Goal: Task Accomplishment & Management: Manage account settings

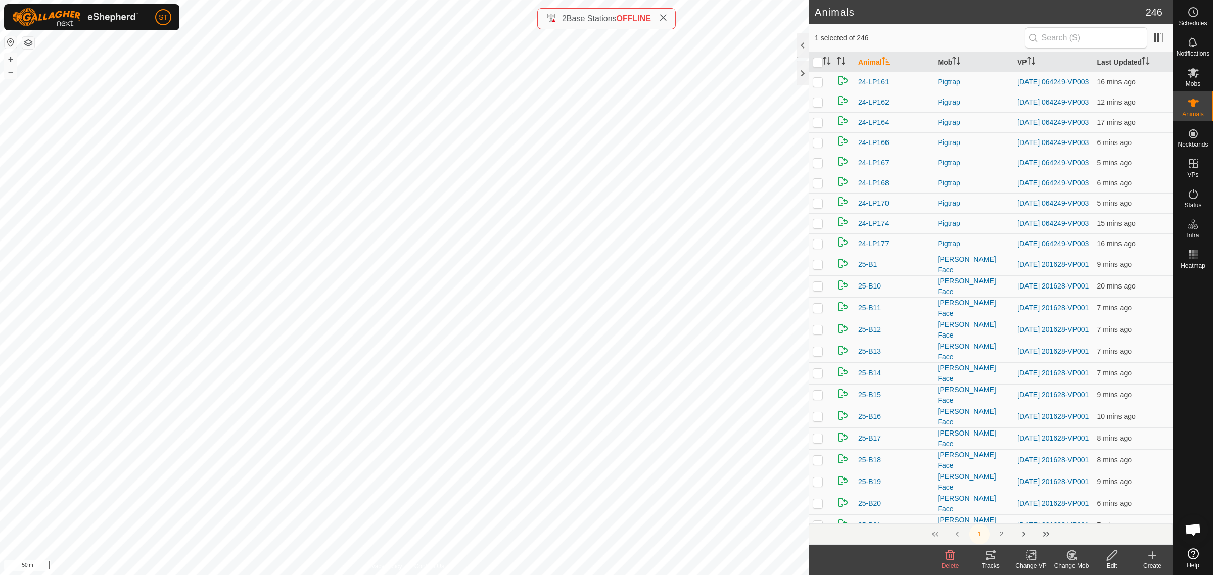
scroll to position [135, 0]
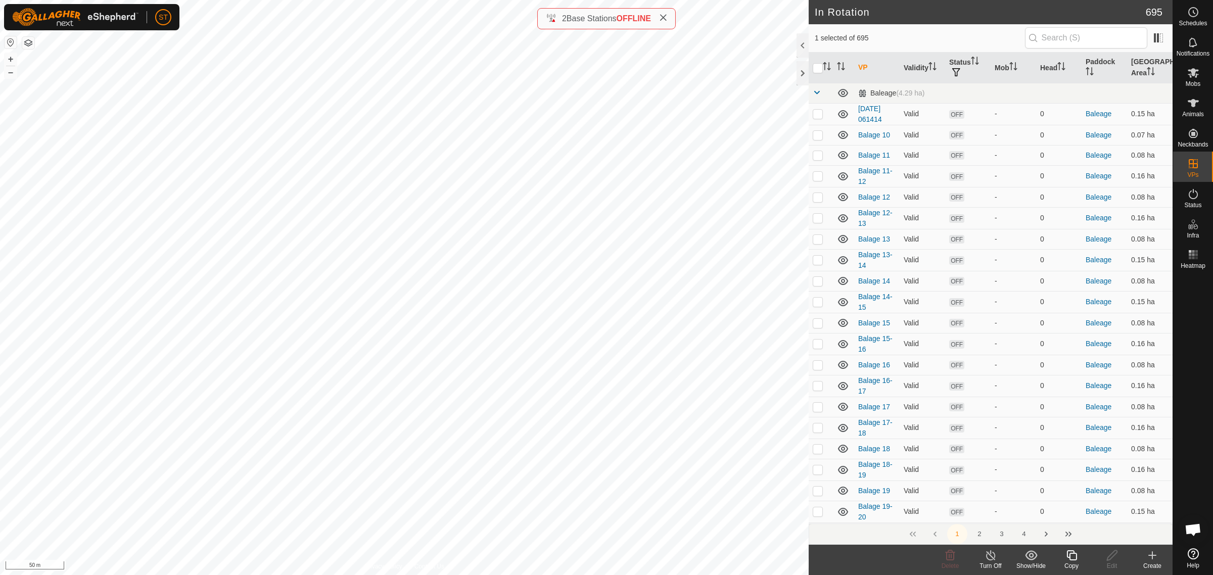
click at [1075, 561] on icon at bounding box center [1071, 555] width 13 height 12
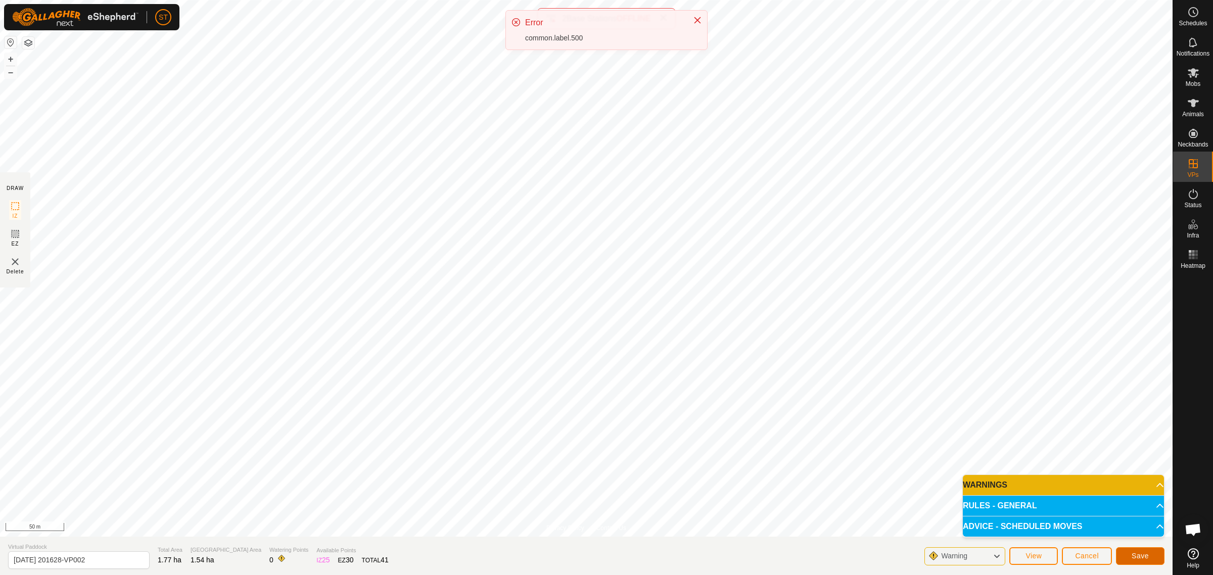
click at [1132, 559] on span "Save" at bounding box center [1140, 556] width 17 height 8
click at [997, 559] on icon at bounding box center [997, 556] width 8 height 13
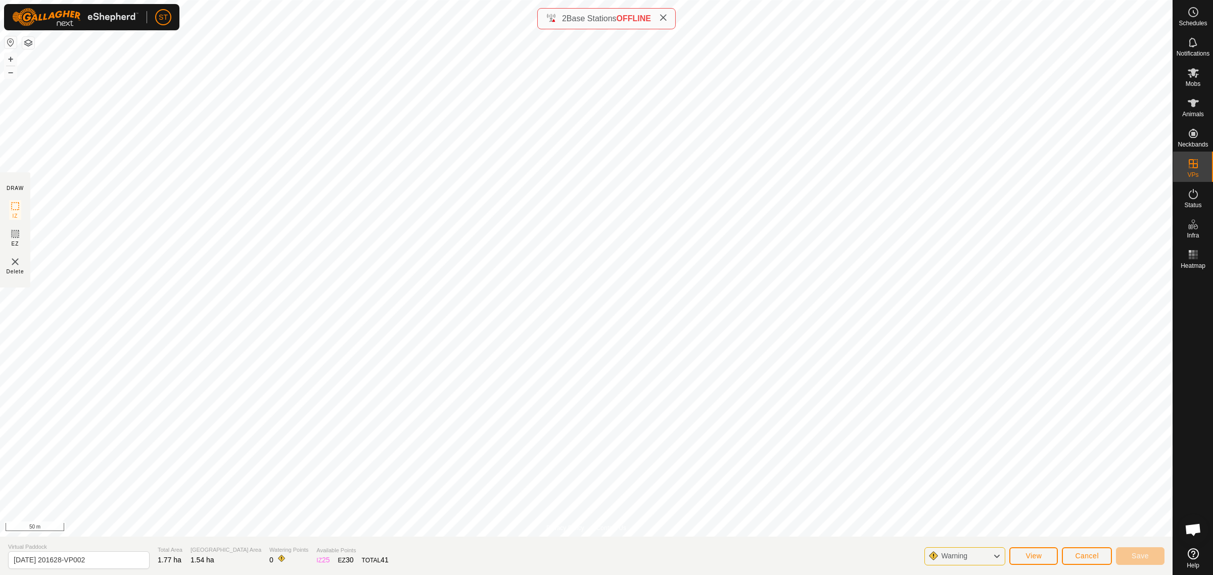
click at [997, 555] on icon at bounding box center [997, 556] width 8 height 13
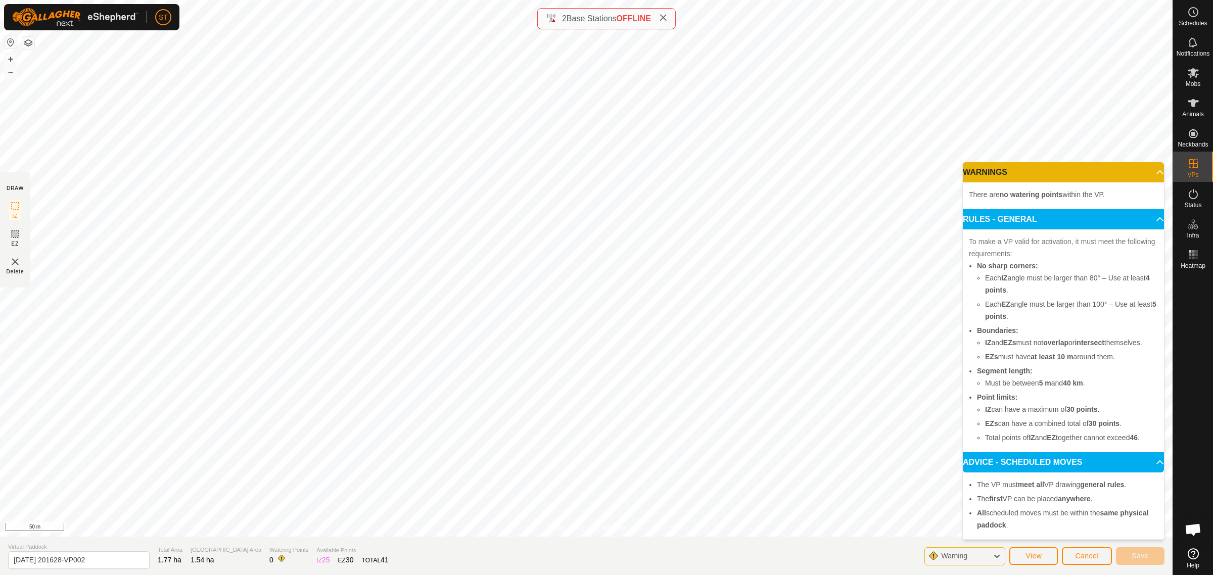
click at [997, 555] on icon at bounding box center [997, 556] width 8 height 13
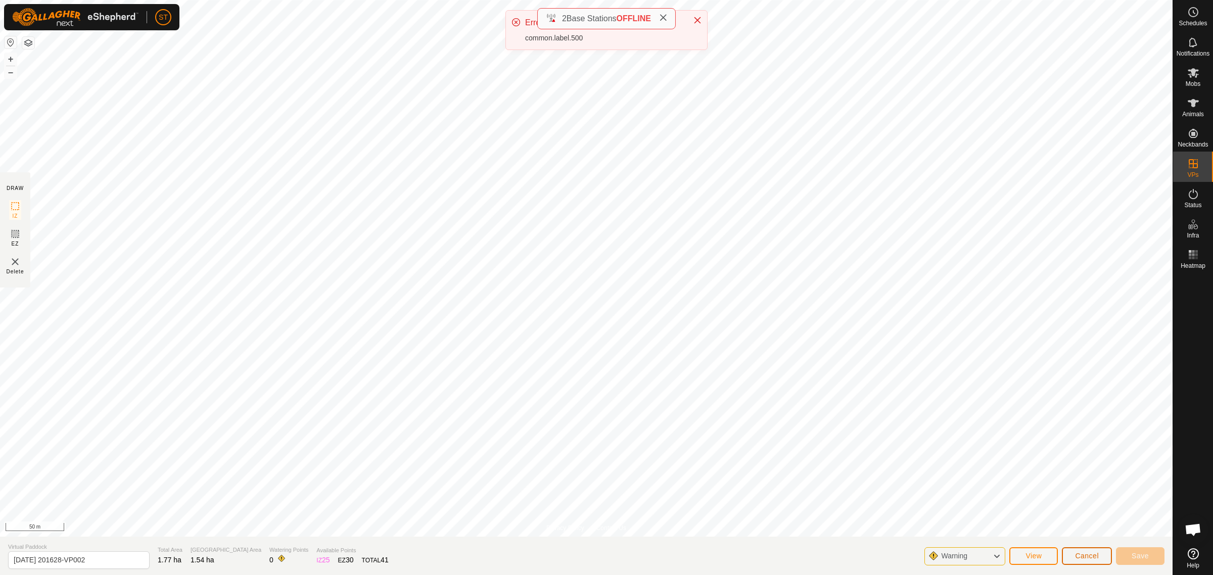
click at [1089, 553] on span "Cancel" at bounding box center [1087, 556] width 24 height 8
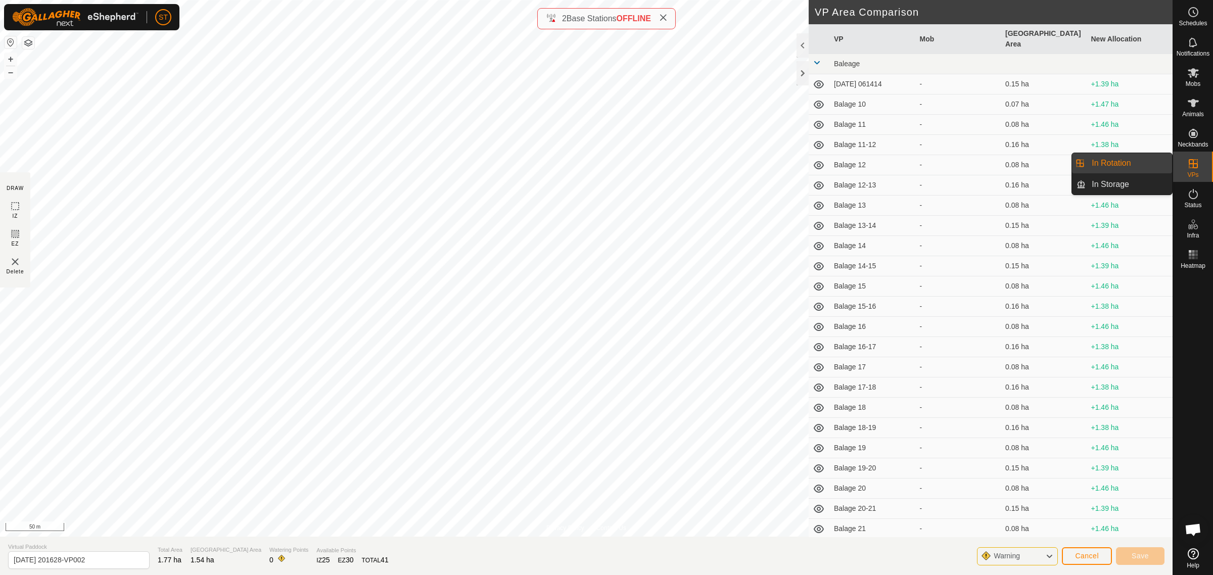
click at [1117, 164] on link "In Rotation" at bounding box center [1129, 163] width 86 height 20
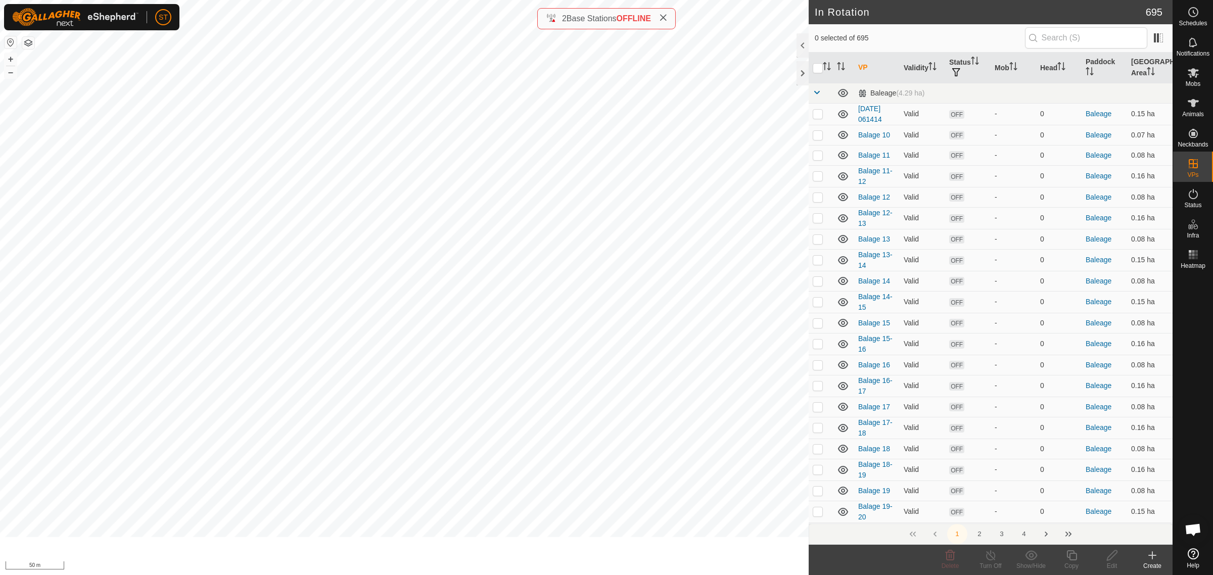
click at [1151, 562] on div "Create" at bounding box center [1152, 566] width 40 height 9
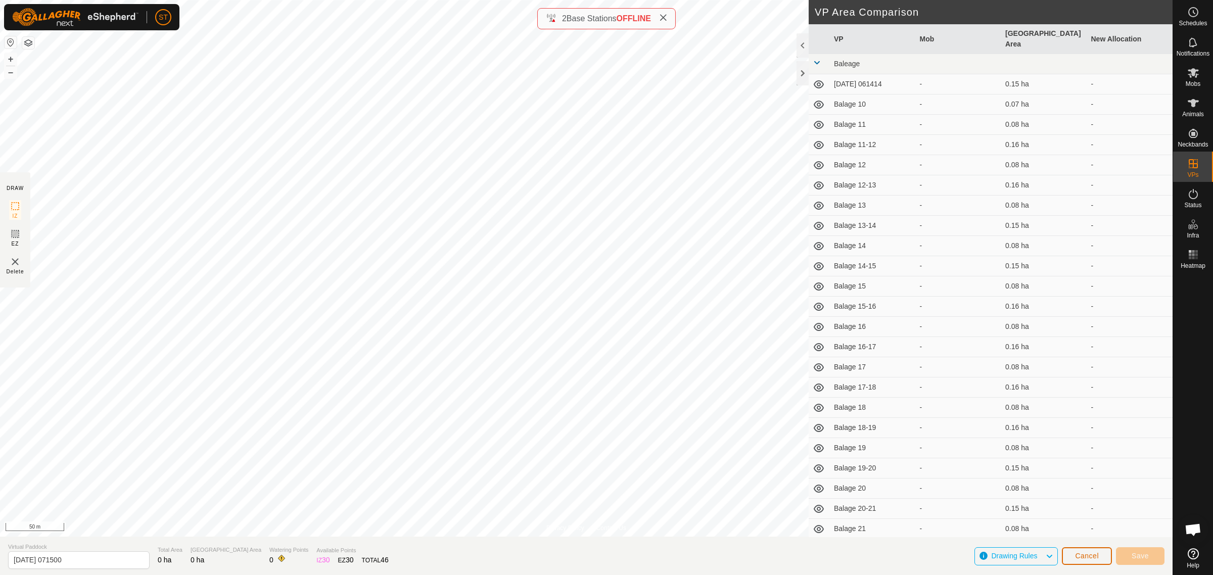
click at [1087, 562] on button "Cancel" at bounding box center [1087, 556] width 50 height 18
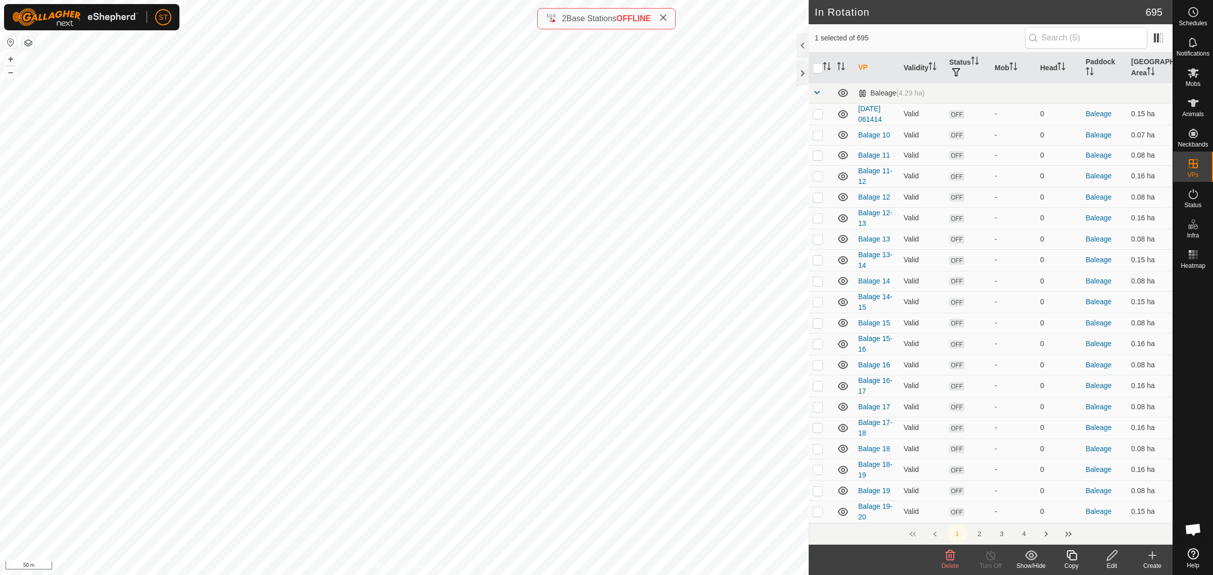
click at [951, 557] on icon at bounding box center [951, 555] width 10 height 10
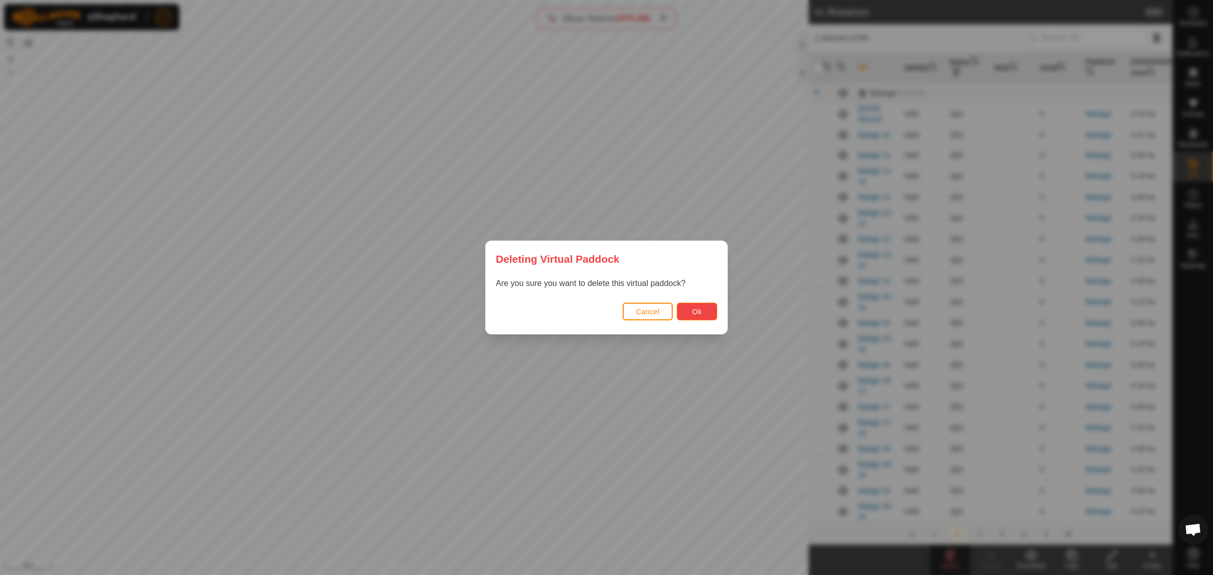
click at [698, 311] on span "Ok" at bounding box center [697, 312] width 10 height 8
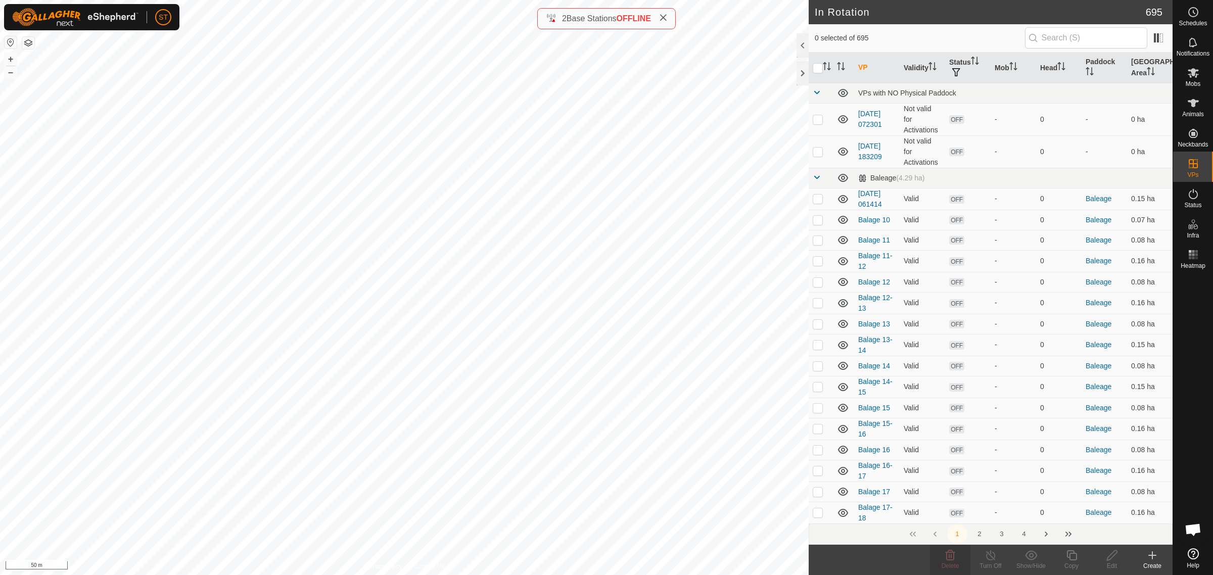
click at [1156, 566] on div "Create" at bounding box center [1152, 566] width 40 height 9
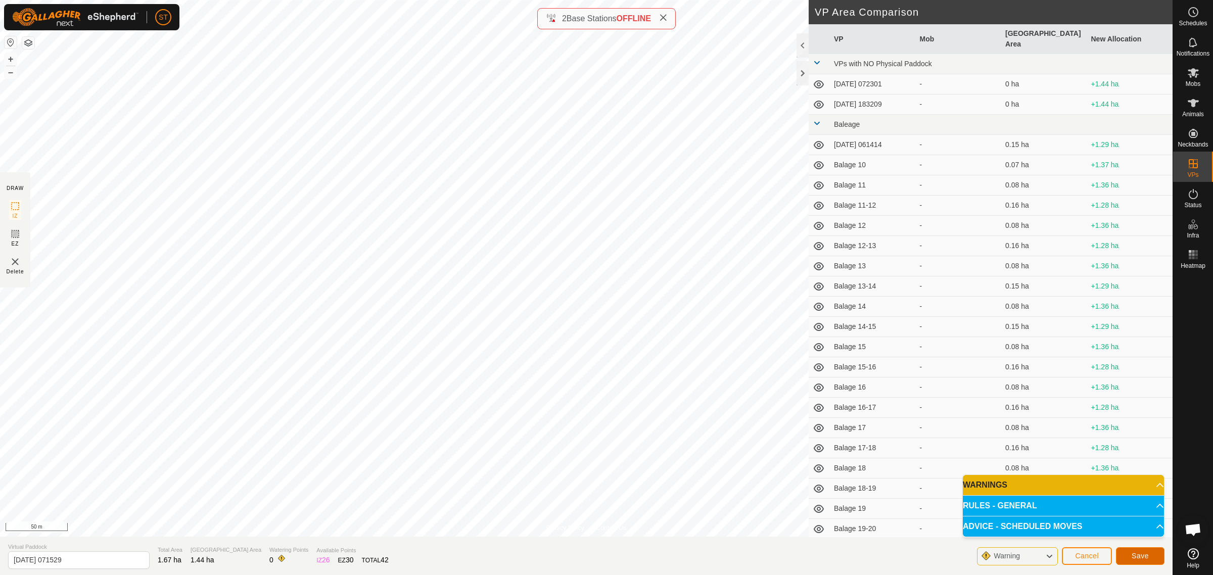
click at [1142, 556] on span "Save" at bounding box center [1140, 556] width 17 height 8
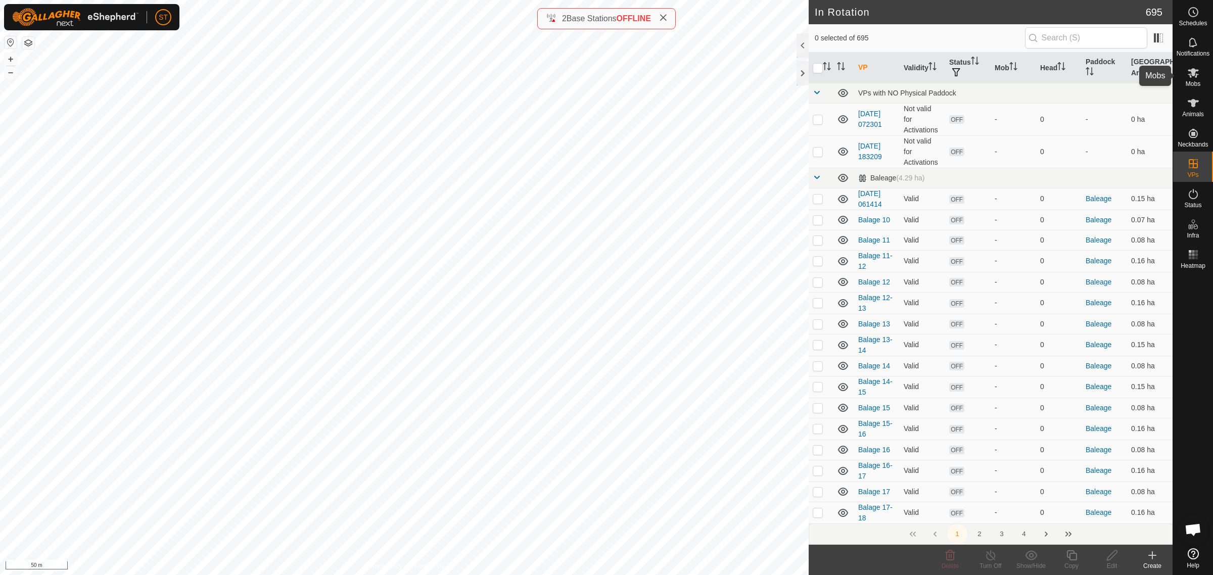
click at [1193, 77] on icon at bounding box center [1193, 73] width 12 height 12
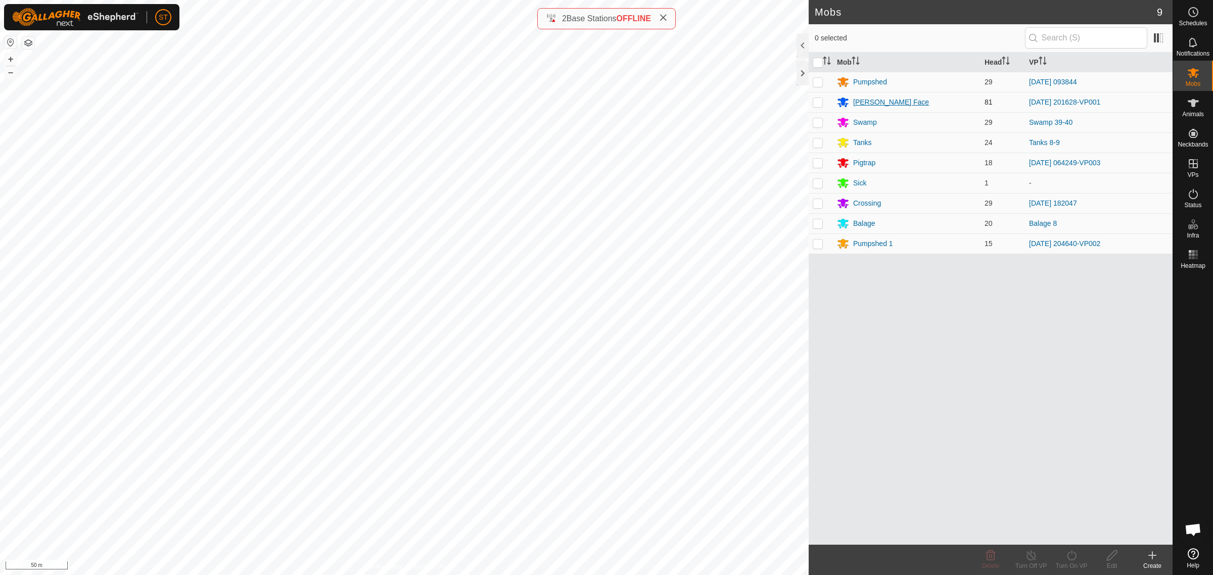
click at [861, 103] on div "[PERSON_NAME] Face" at bounding box center [891, 102] width 76 height 11
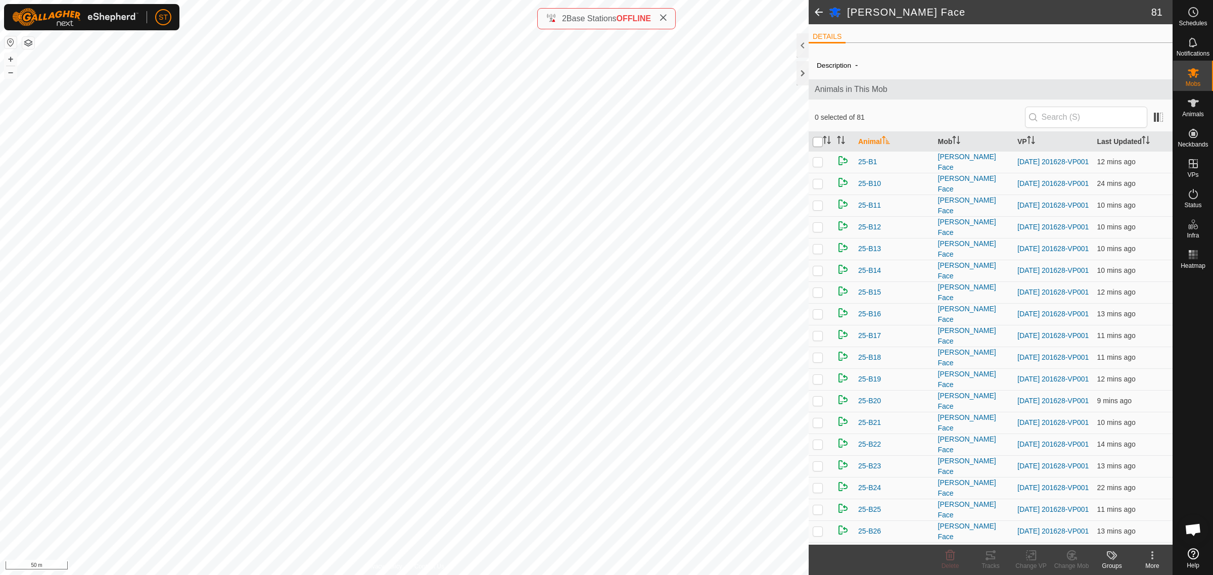
click at [815, 139] on input "checkbox" at bounding box center [818, 142] width 10 height 10
checkbox input "true"
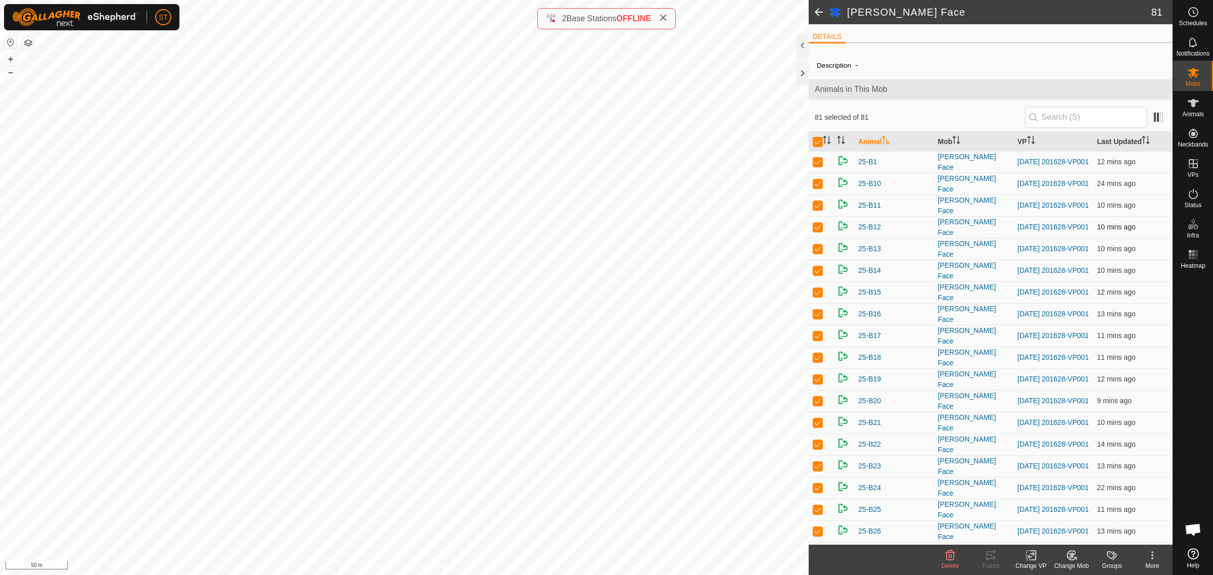
checkbox input "true"
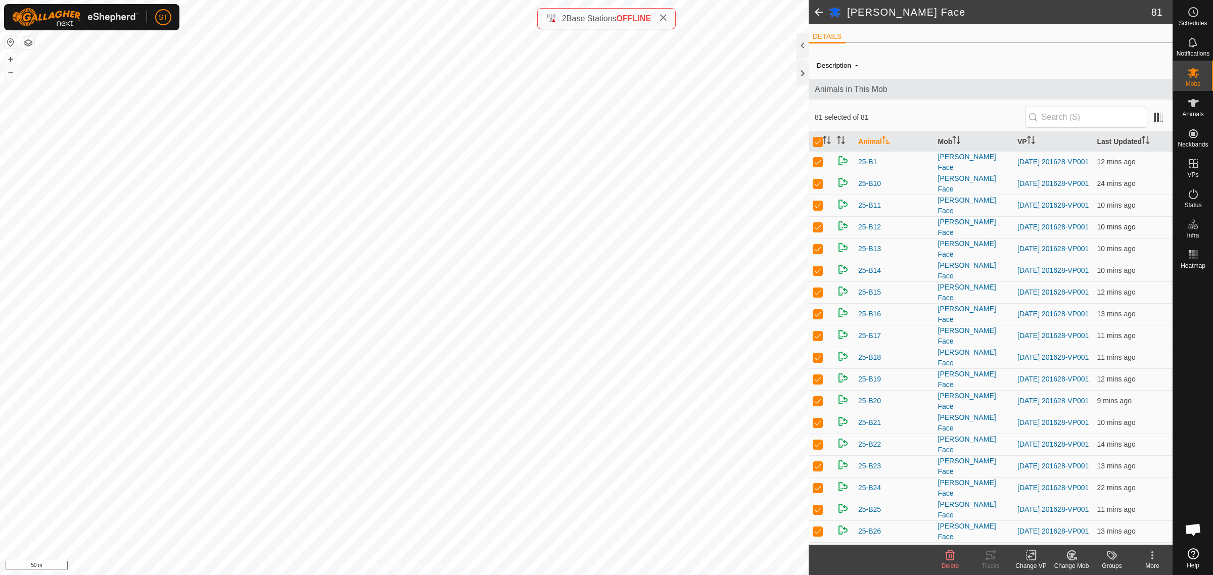
checkbox input "true"
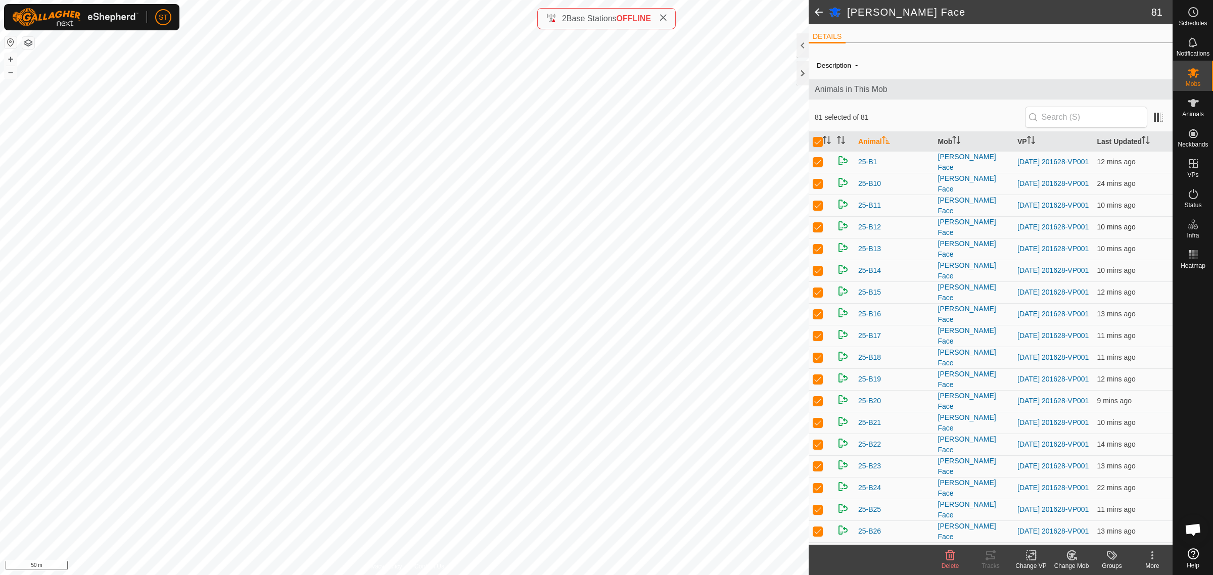
checkbox input "true"
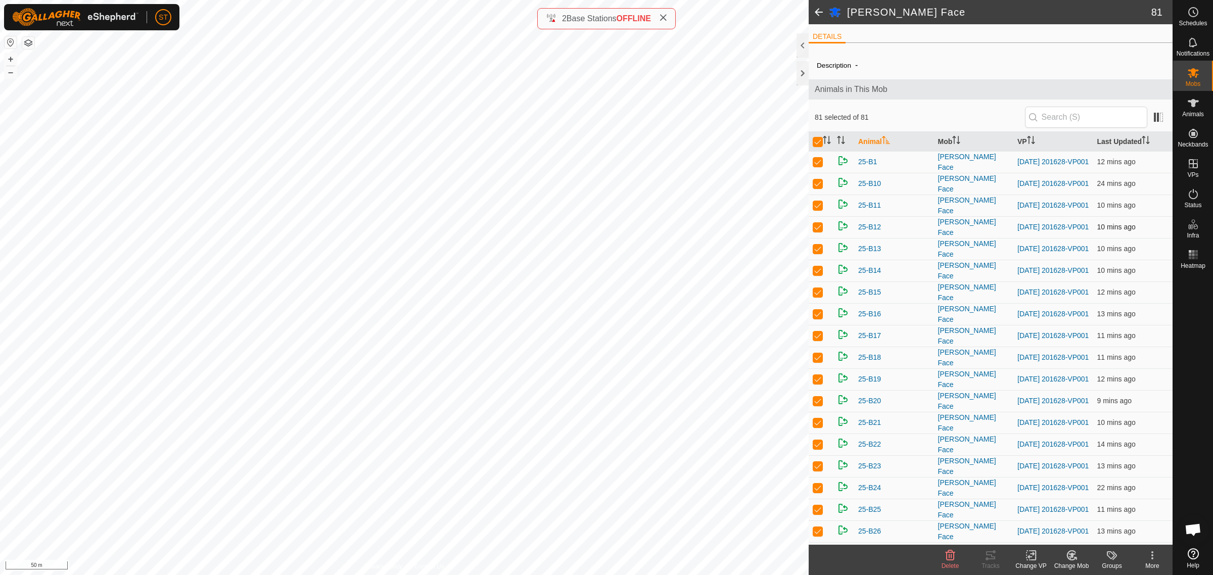
checkbox input "true"
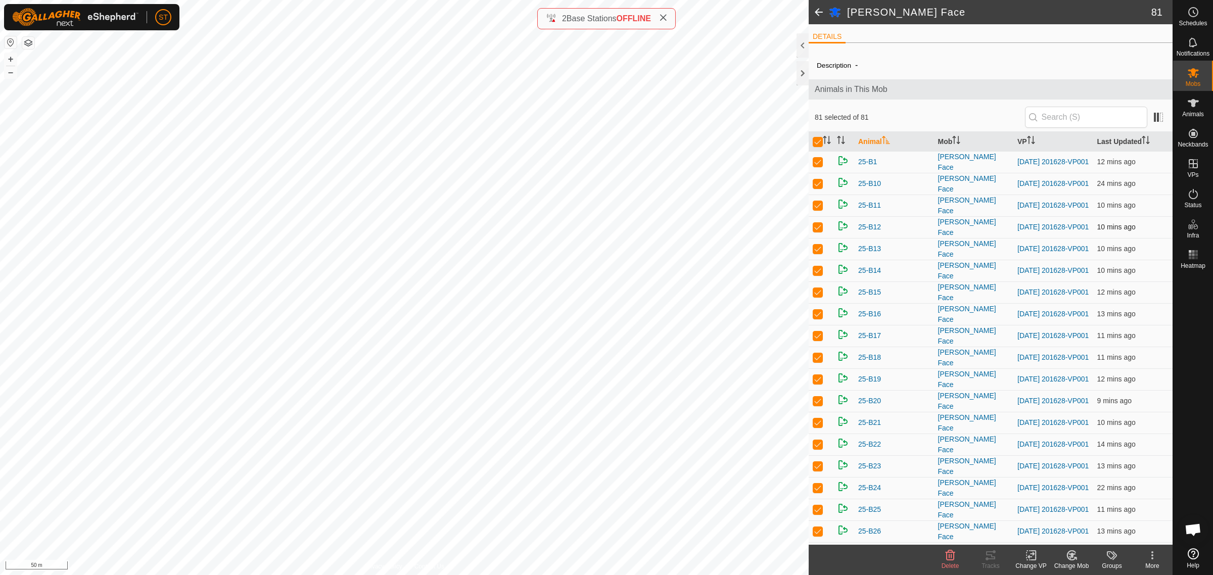
checkbox input "true"
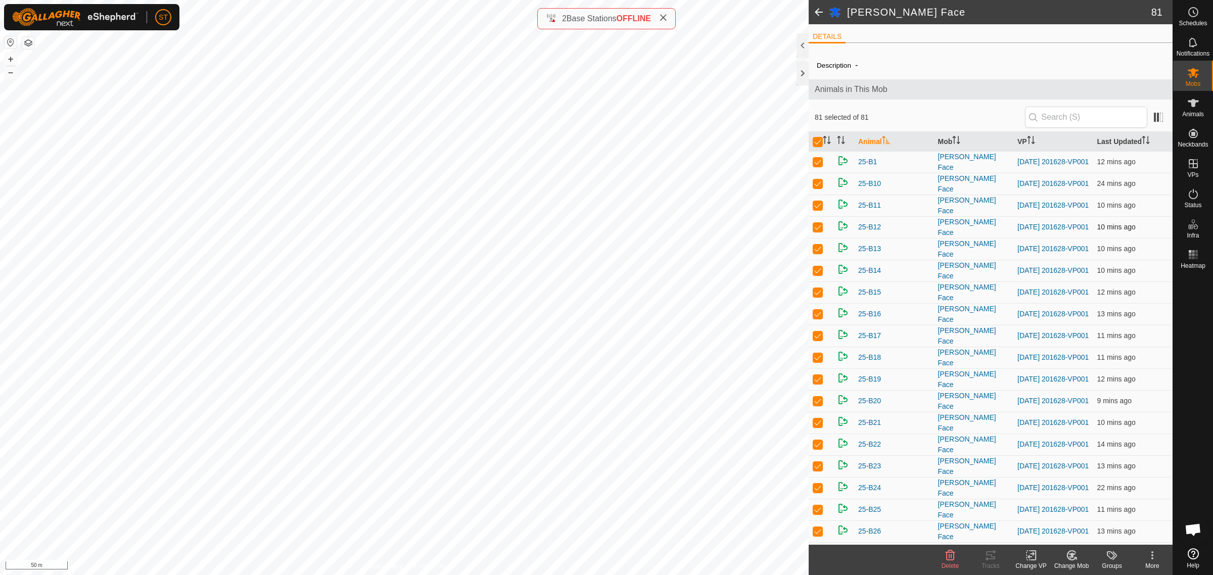
checkbox input "true"
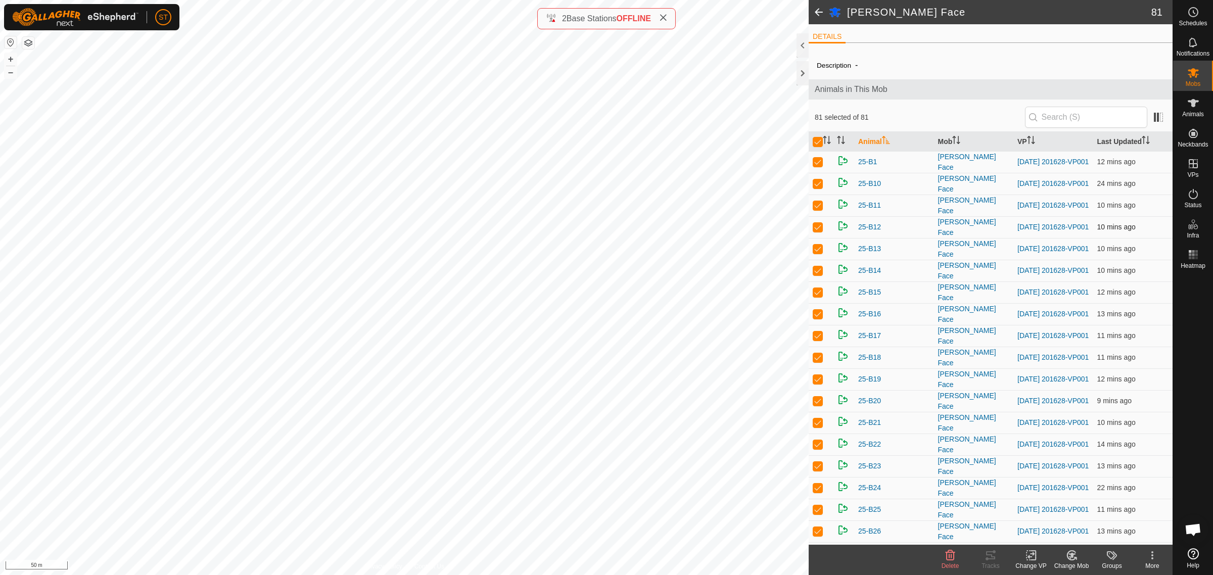
checkbox input "true"
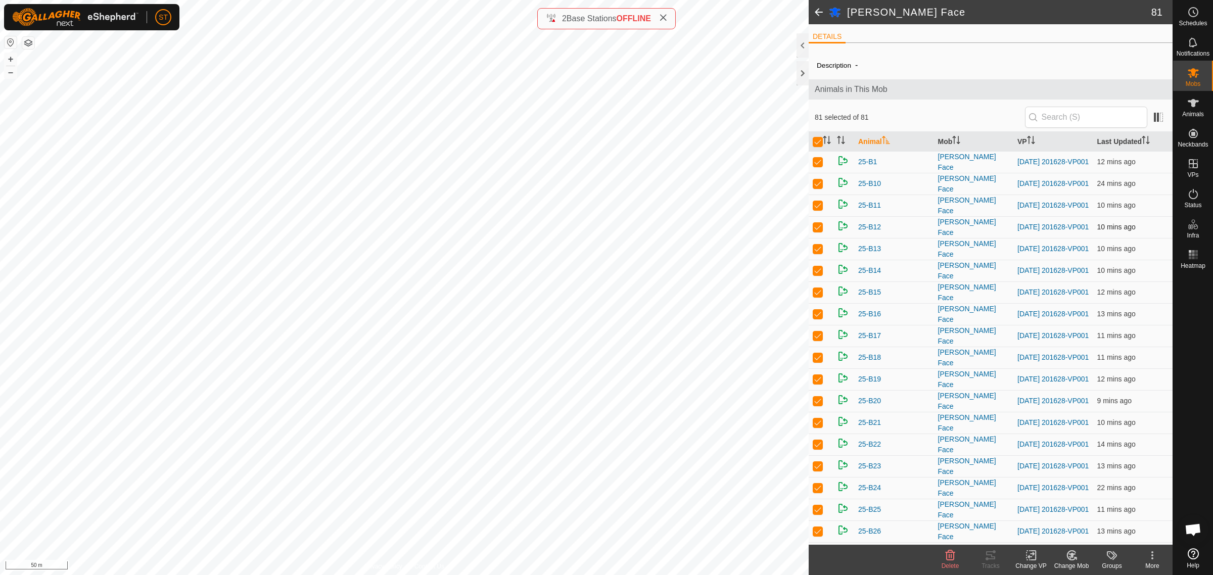
checkbox input "true"
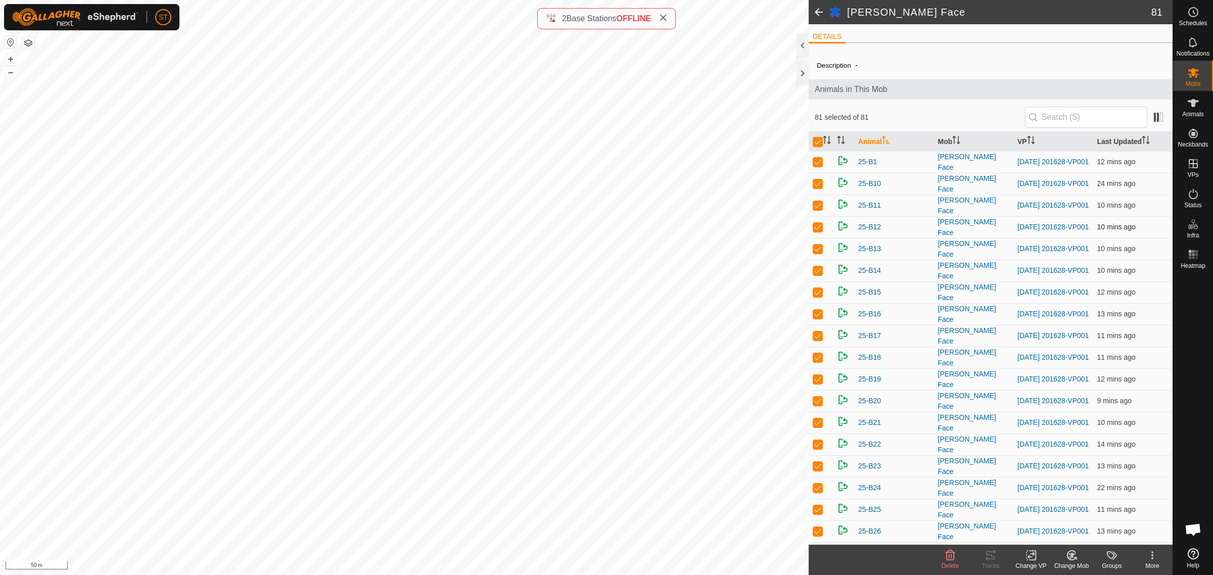
checkbox input "true"
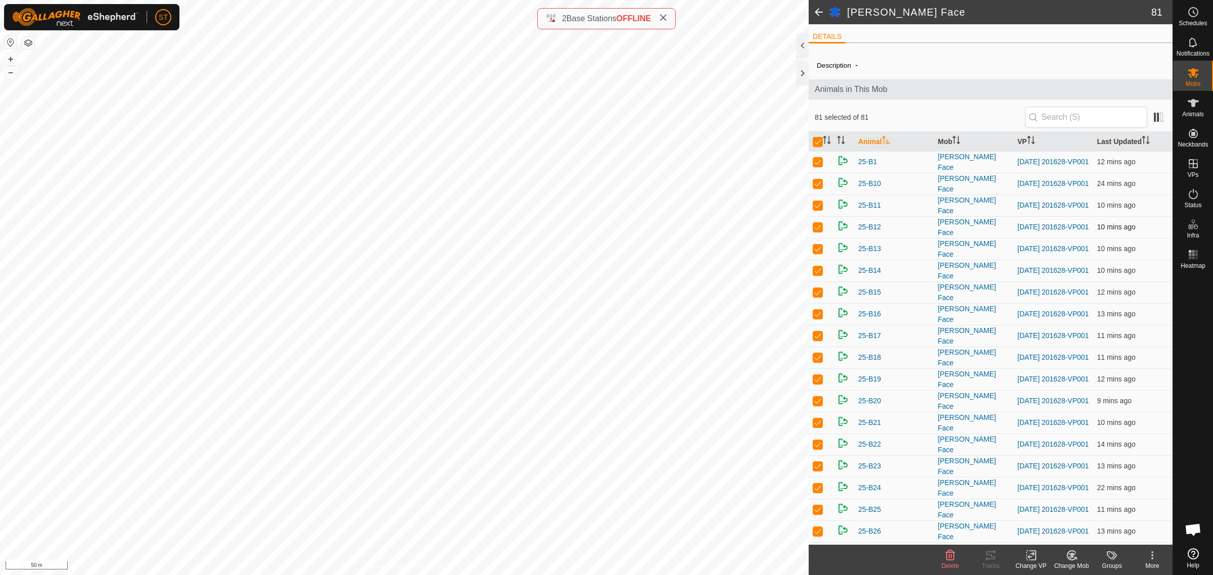
checkbox input "true"
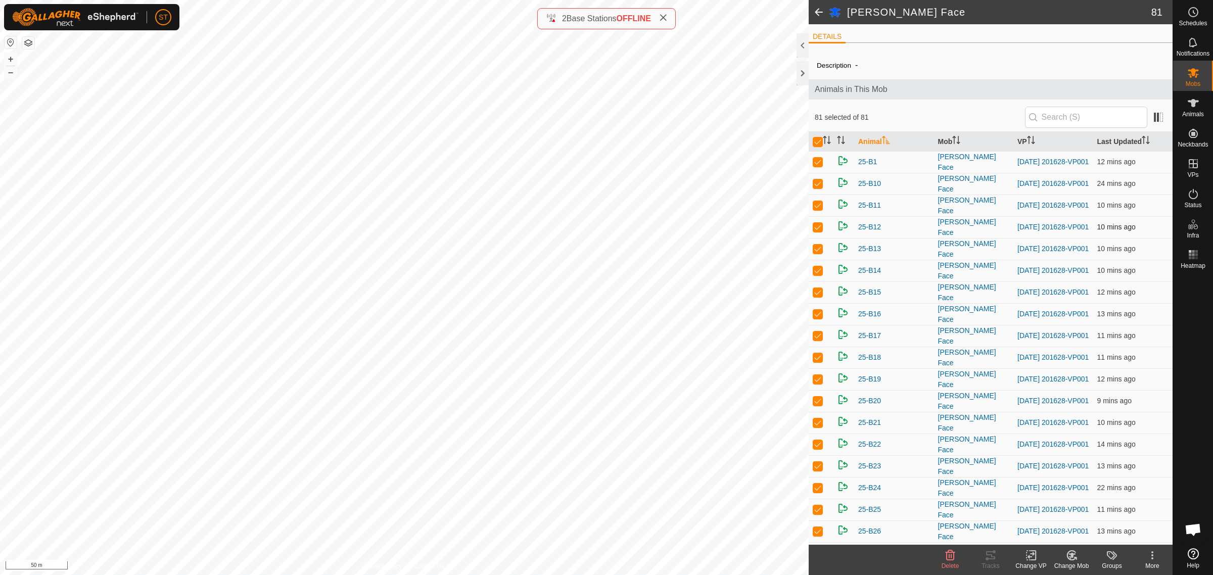
checkbox input "true"
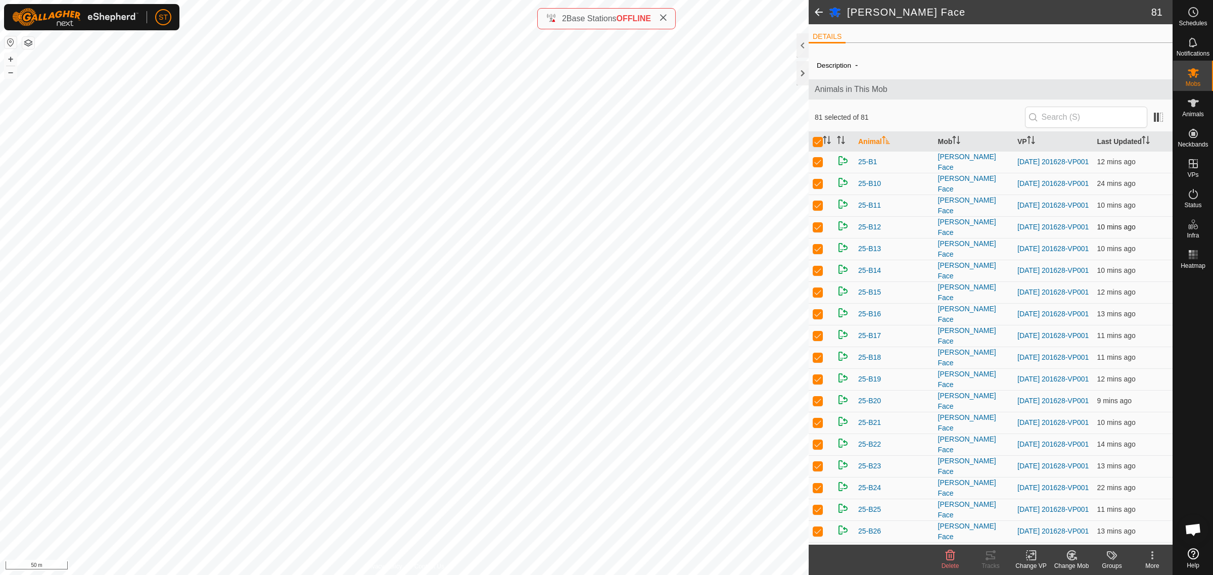
checkbox input "true"
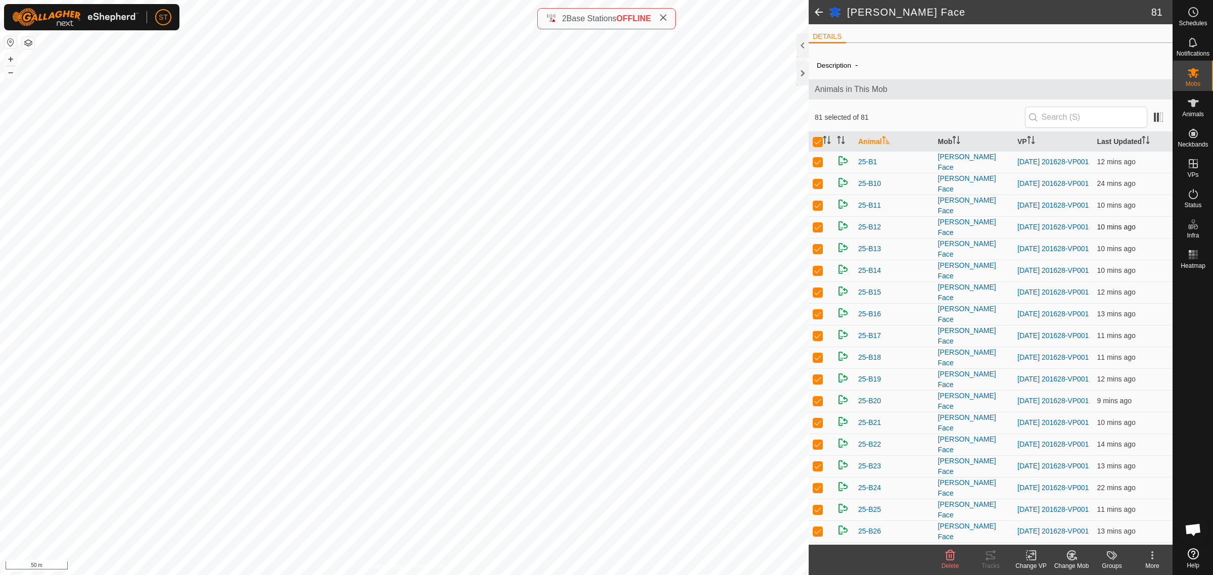
checkbox input "true"
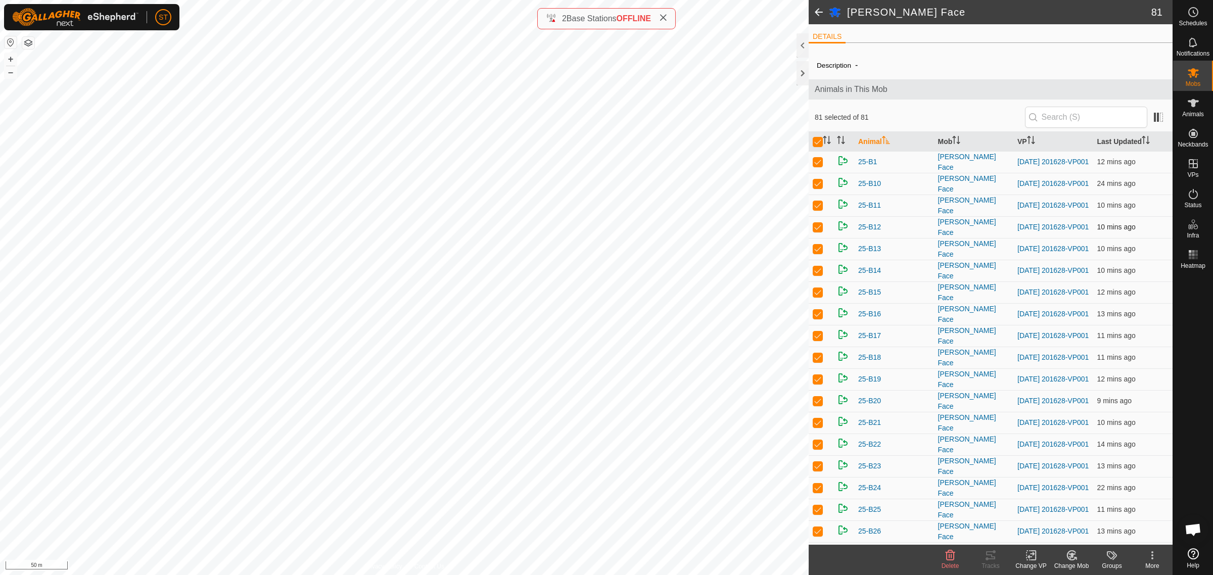
checkbox input "true"
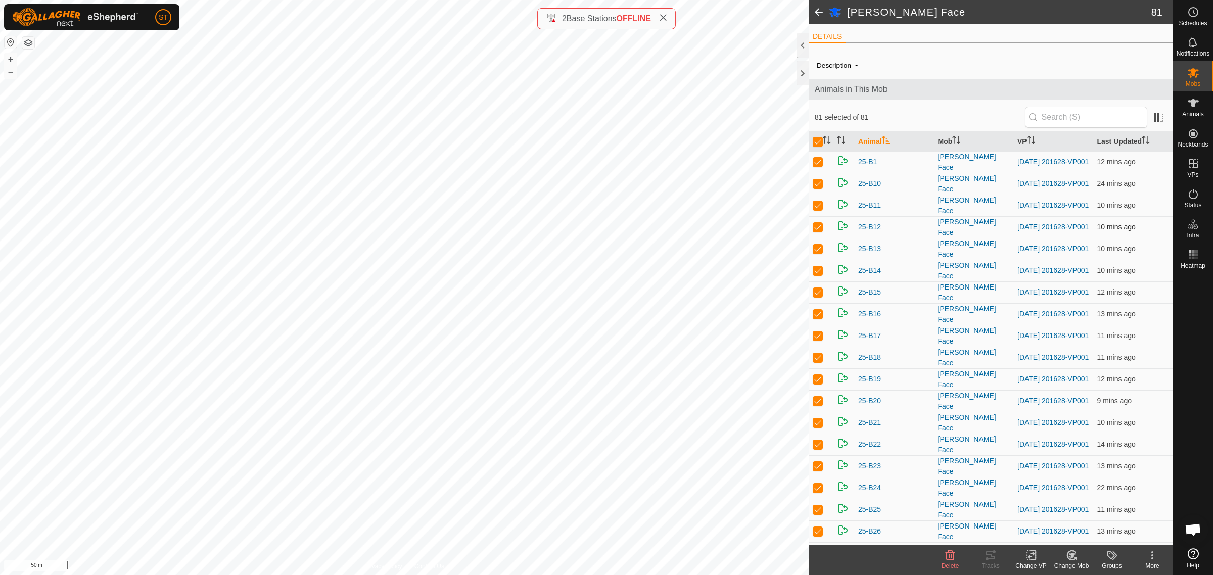
checkbox input "true"
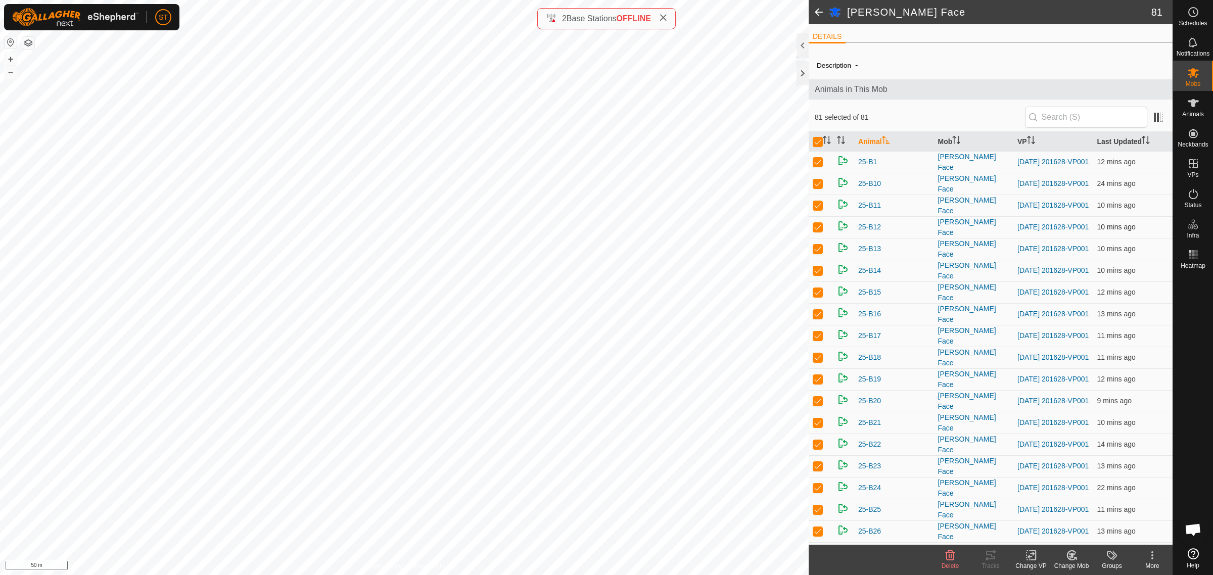
checkbox input "true"
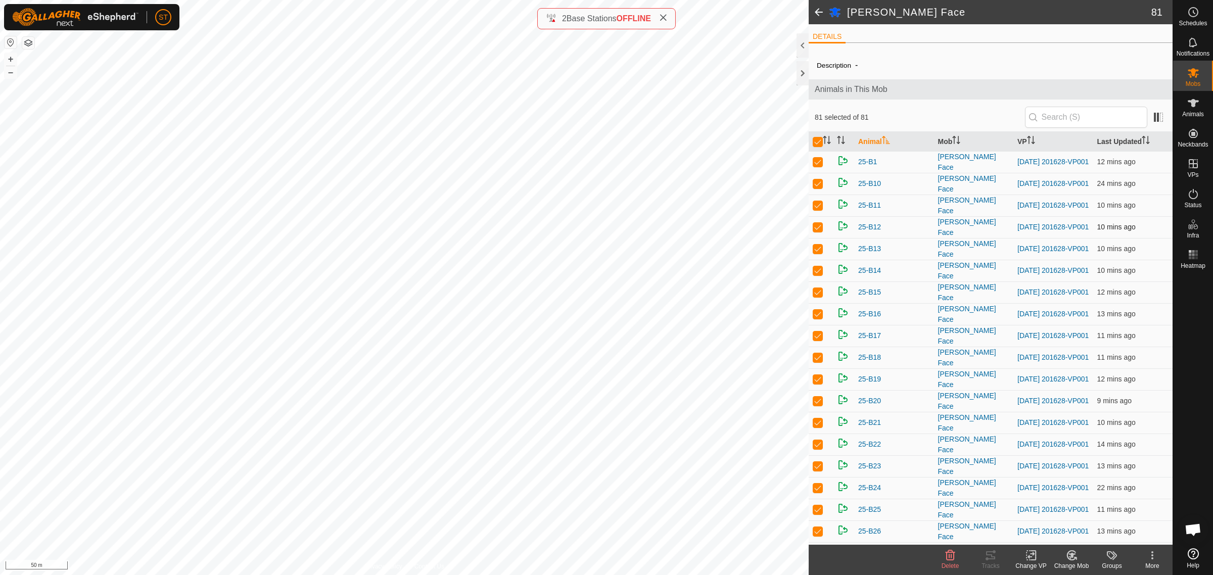
checkbox input "true"
click at [1027, 559] on icon at bounding box center [1031, 555] width 13 height 12
click at [1069, 511] on link "Choose VP..." at bounding box center [1061, 512] width 100 height 20
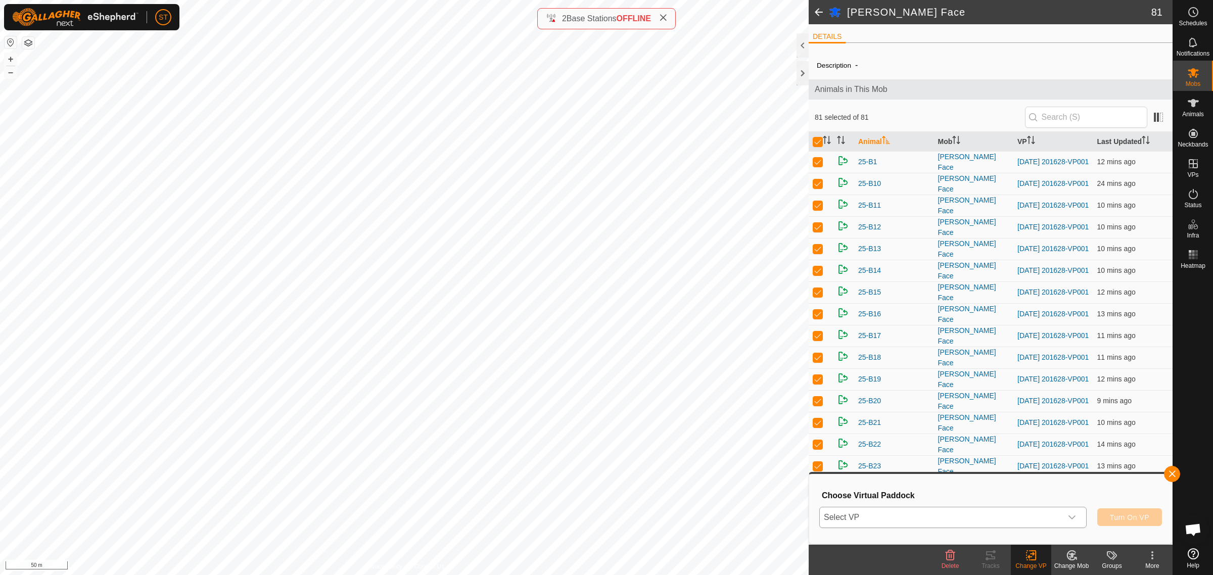
click at [1074, 517] on icon "dropdown trigger" at bounding box center [1072, 518] width 7 height 4
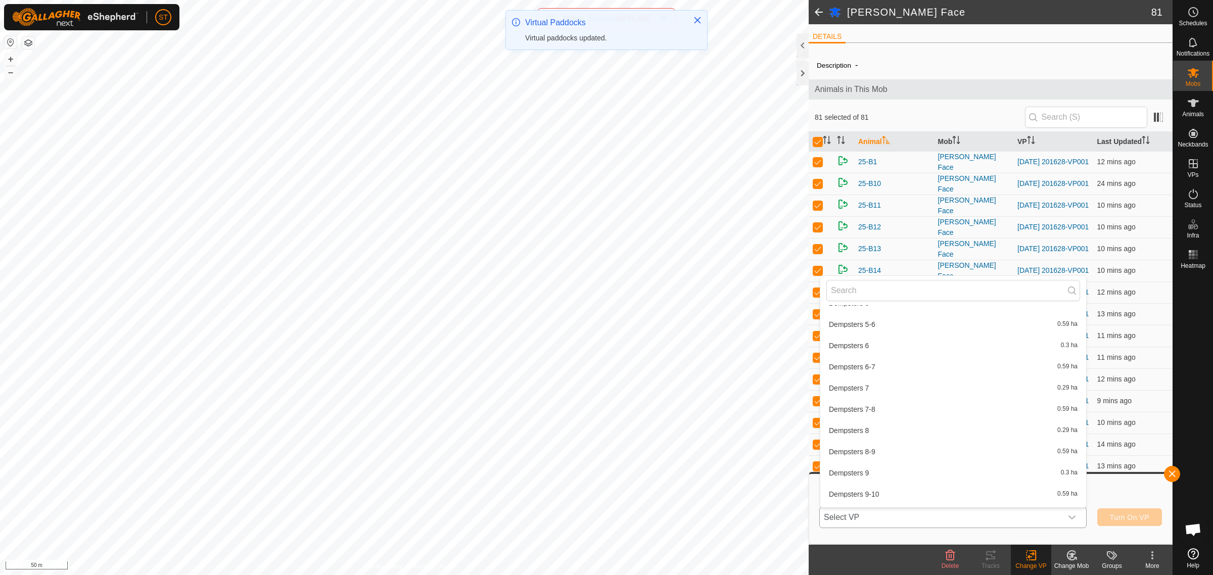
scroll to position [4865, 0]
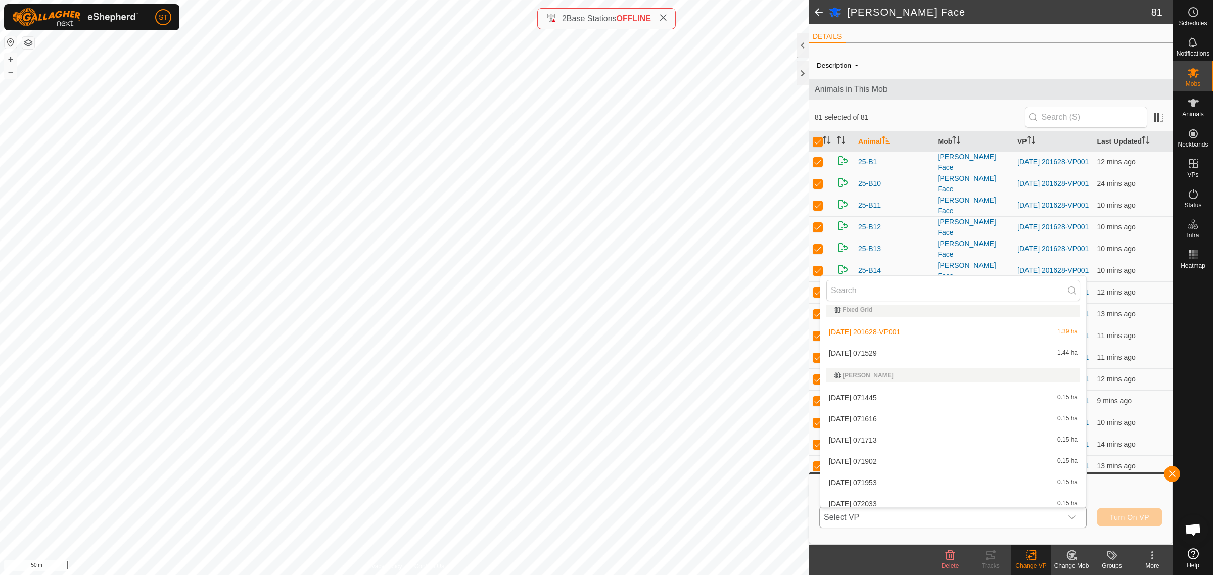
click at [883, 351] on li "[DATE] 071529 1.44 ha" at bounding box center [953, 353] width 266 height 20
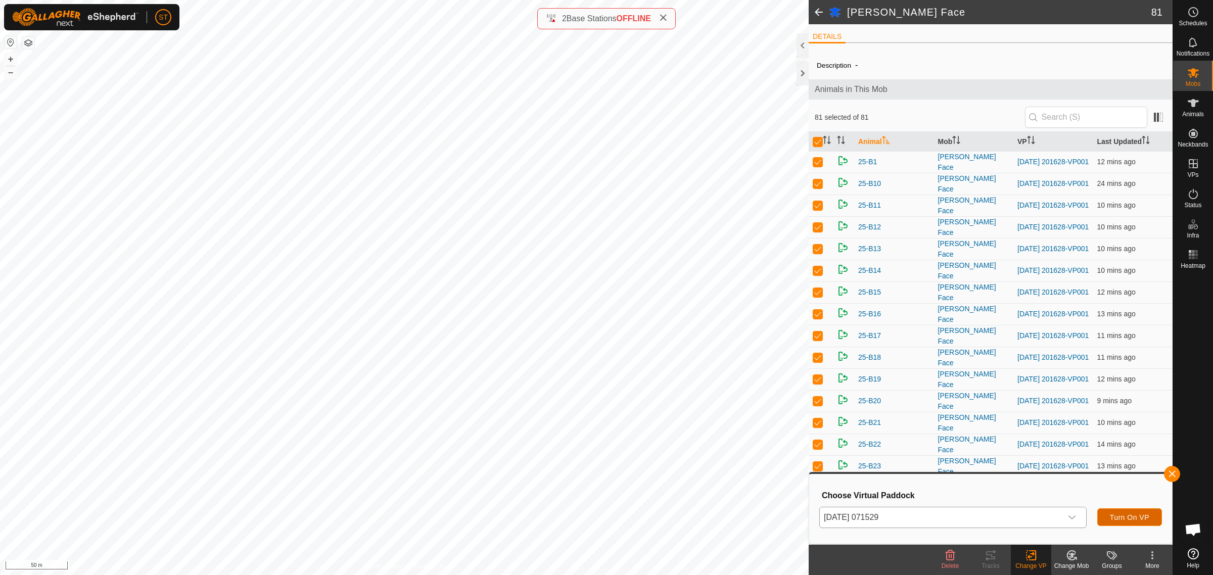
click at [1119, 519] on span "Turn On VP" at bounding box center [1129, 518] width 39 height 8
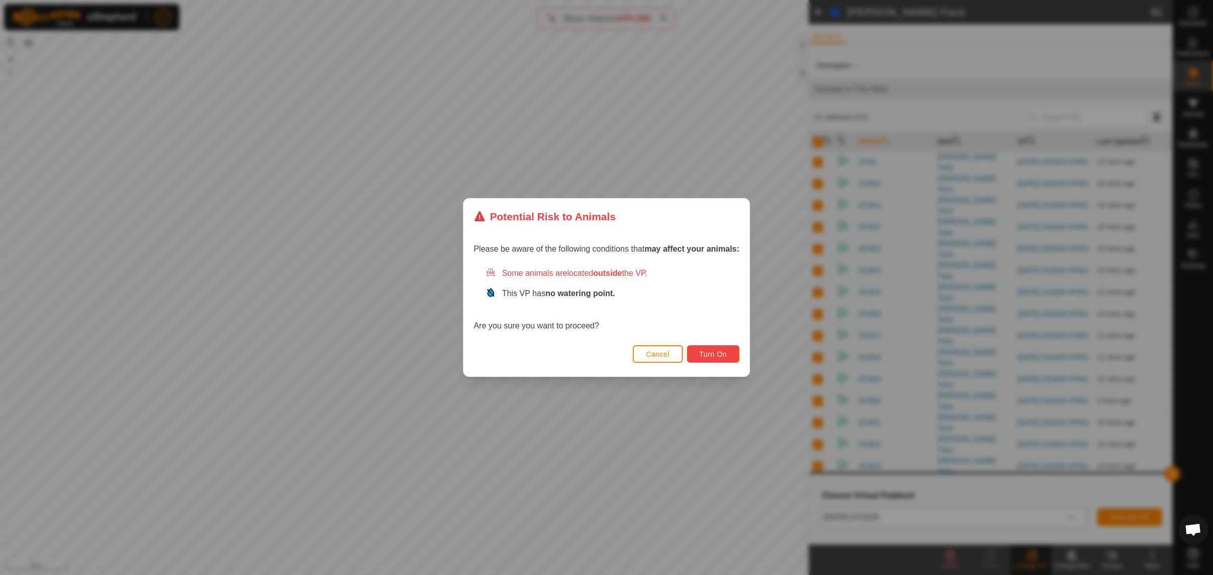
click at [709, 360] on button "Turn On" at bounding box center [713, 354] width 53 height 18
